Goal: Entertainment & Leisure: Consume media (video, audio)

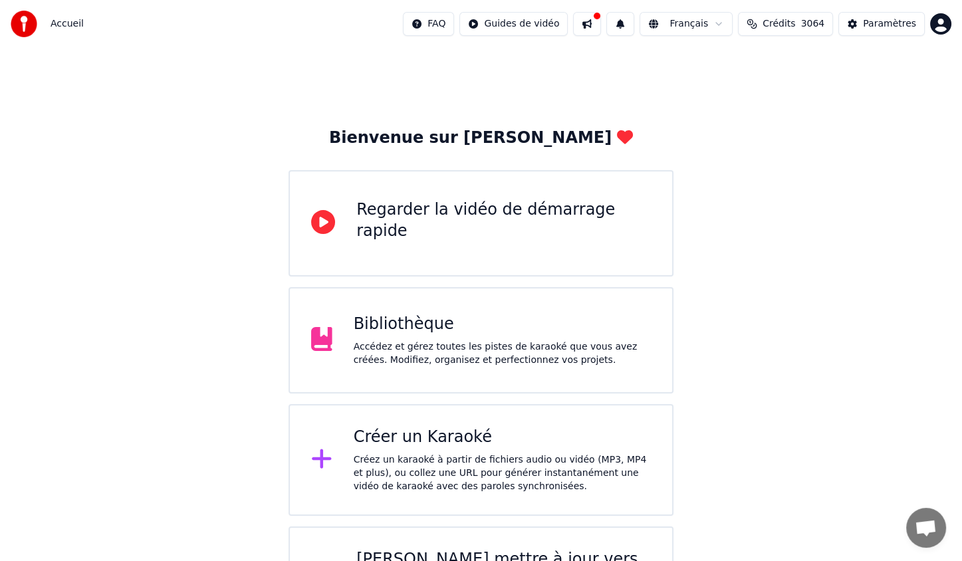
click at [509, 312] on div "Bibliothèque Accédez et gérez toutes les pistes de karaoké que vous avez créées…" at bounding box center [481, 340] width 385 height 106
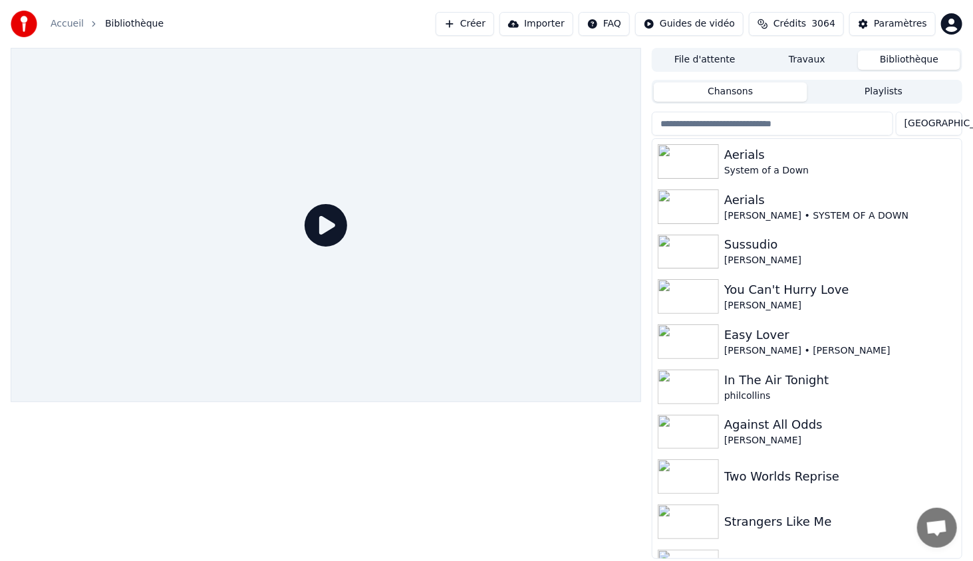
click at [884, 62] on button "Bibliothèque" at bounding box center [909, 60] width 102 height 19
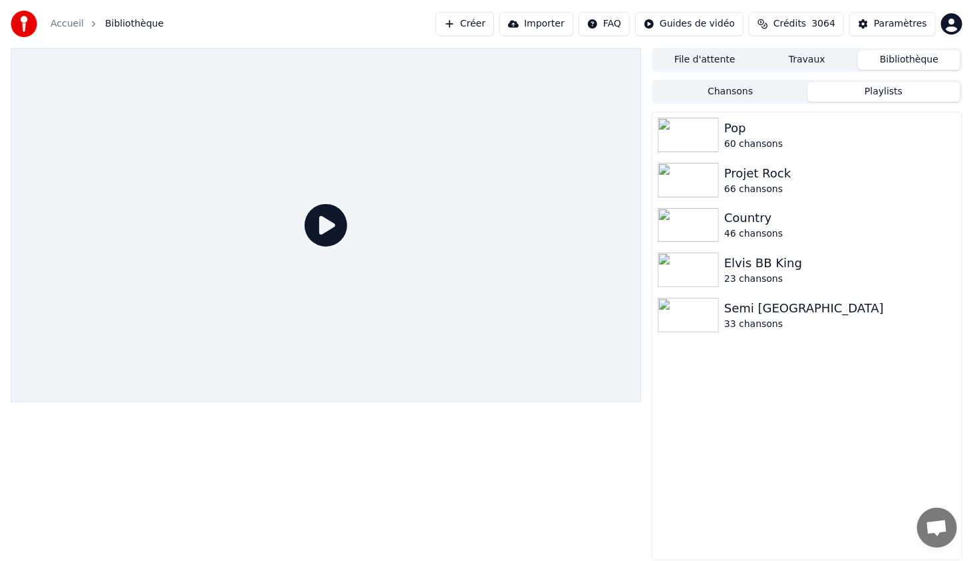
click at [834, 92] on button "Playlists" at bounding box center [883, 91] width 153 height 19
click at [740, 183] on div "66 chansons" at bounding box center [833, 189] width 219 height 13
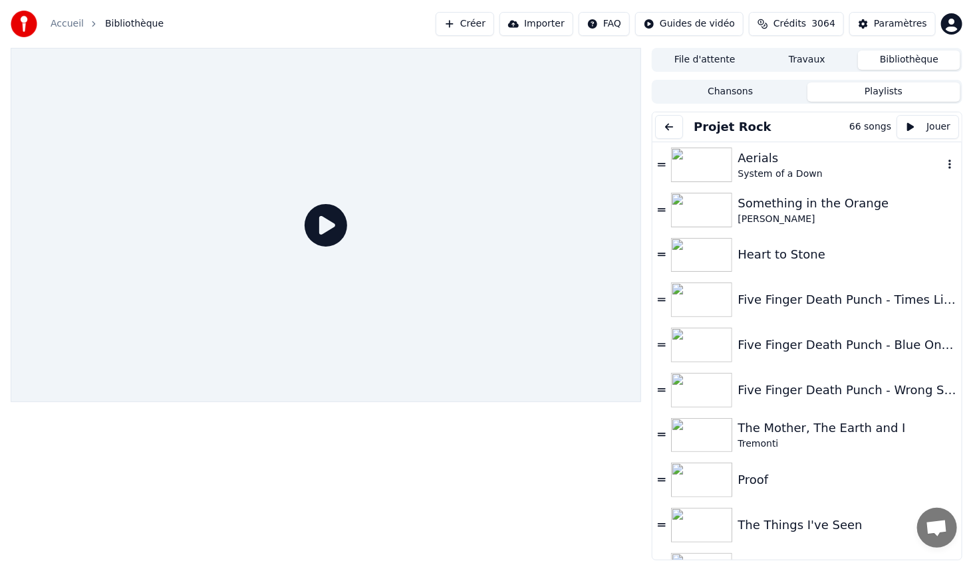
click at [692, 154] on img at bounding box center [701, 165] width 61 height 35
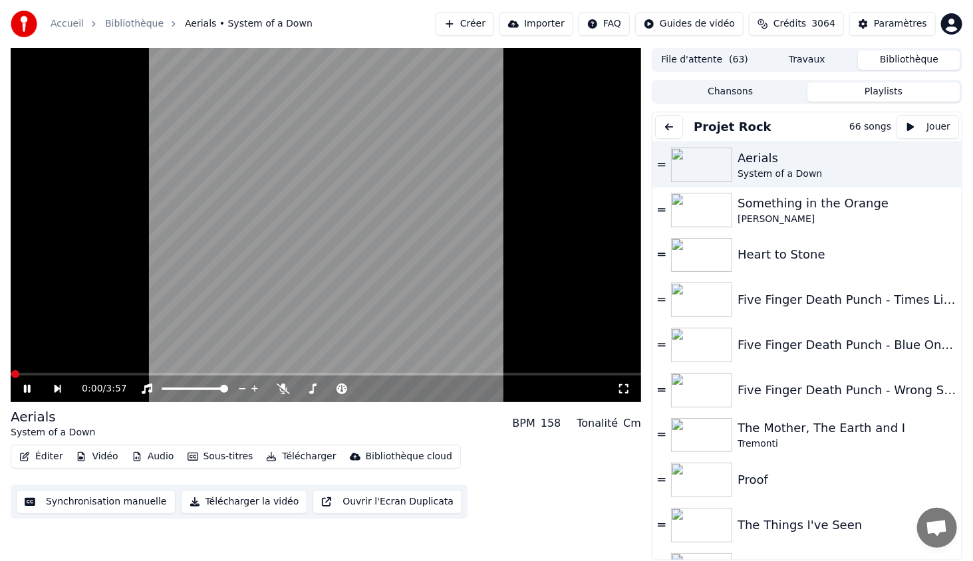
click at [630, 392] on icon at bounding box center [623, 389] width 13 height 11
